Goal: Task Accomplishment & Management: Complete application form

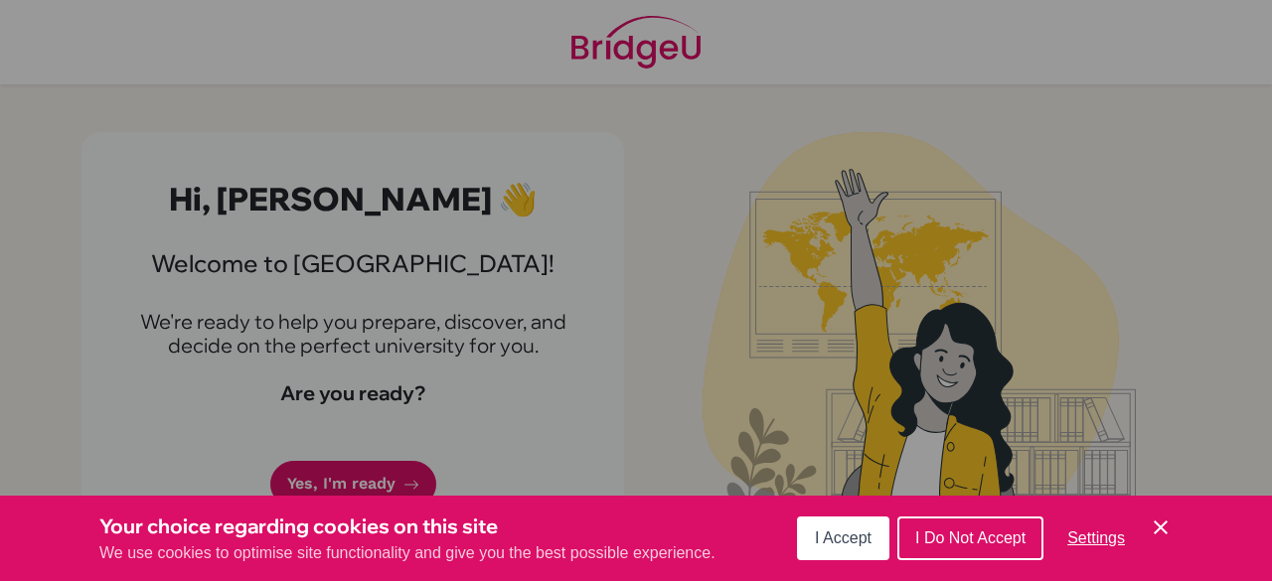
click at [836, 527] on button "I Accept" at bounding box center [843, 539] width 92 height 44
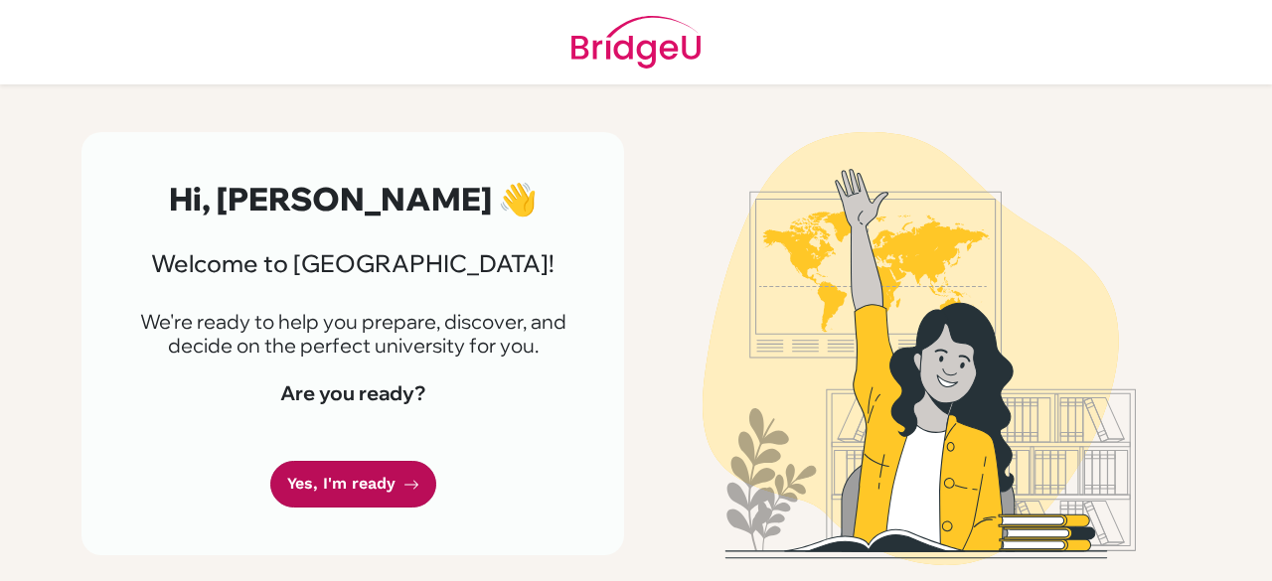
click at [374, 475] on link "Yes, I'm ready" at bounding box center [353, 484] width 166 height 47
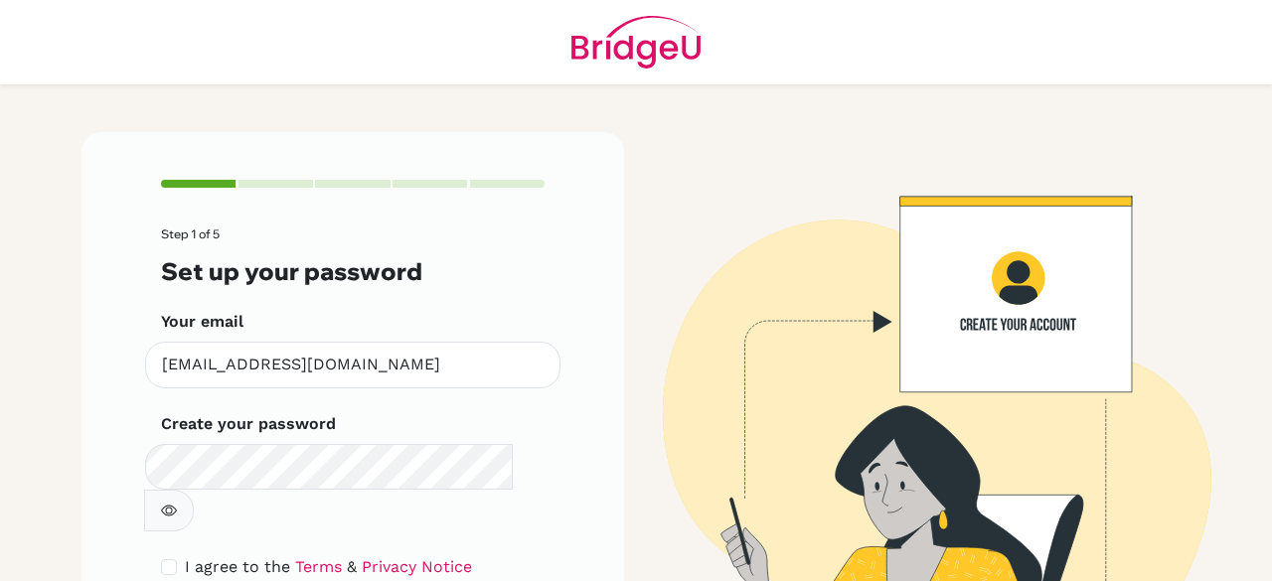
scroll to position [95, 0]
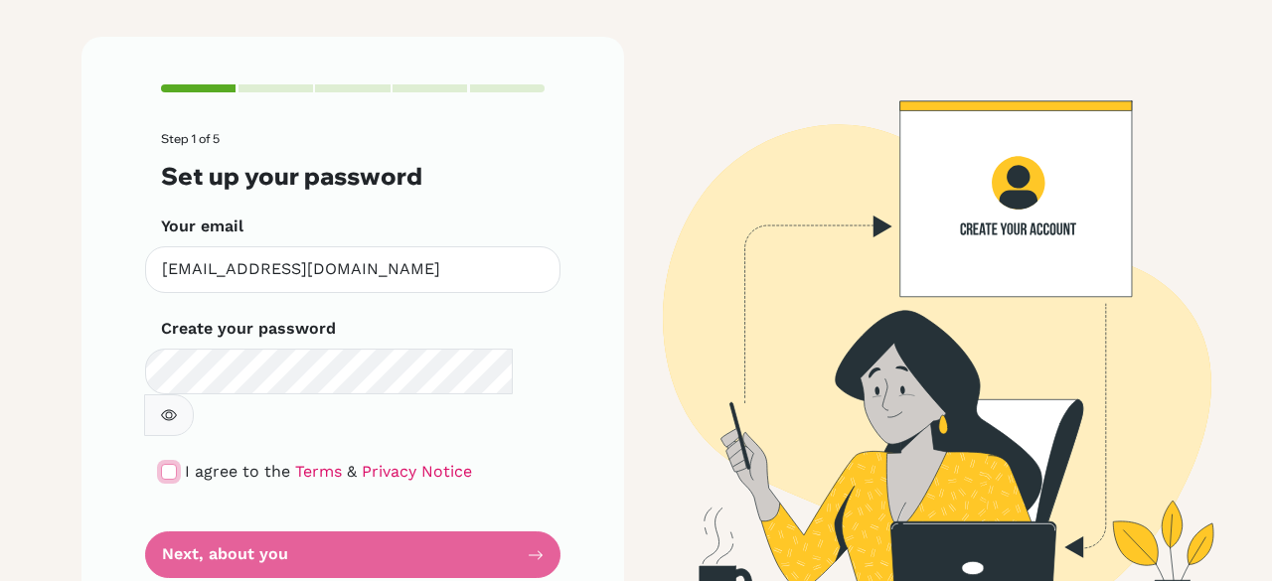
click at [167, 464] on input "checkbox" at bounding box center [169, 472] width 16 height 16
checkbox input "true"
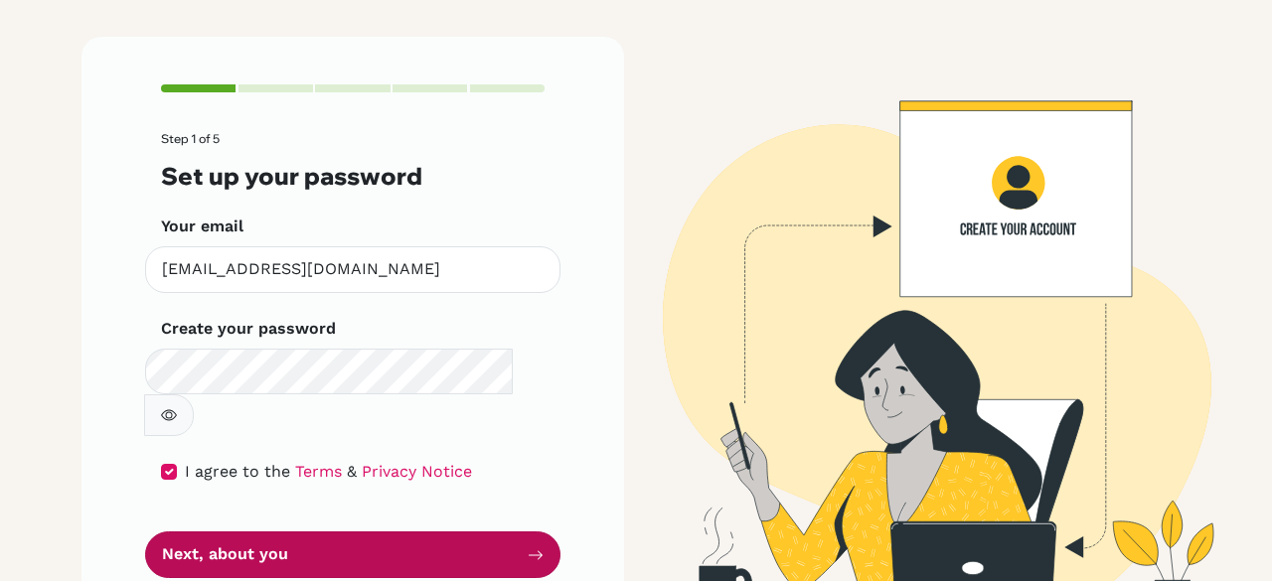
click at [365, 532] on button "Next, about you" at bounding box center [352, 555] width 415 height 47
